Goal: Find specific page/section: Find specific page/section

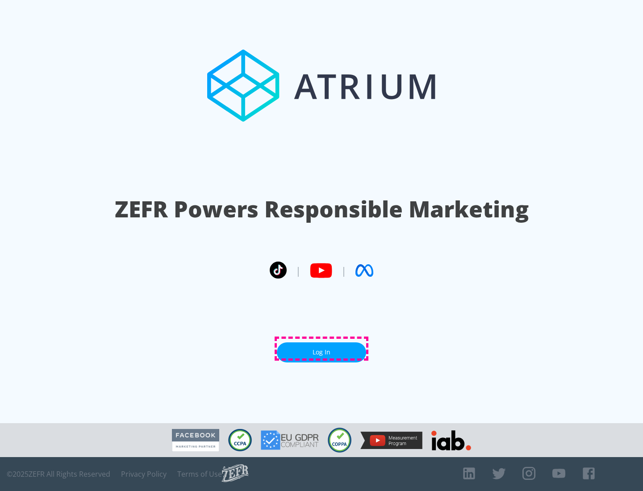
click at [322, 349] on link "Log In" at bounding box center [321, 352] width 89 height 20
